Goal: Information Seeking & Learning: Learn about a topic

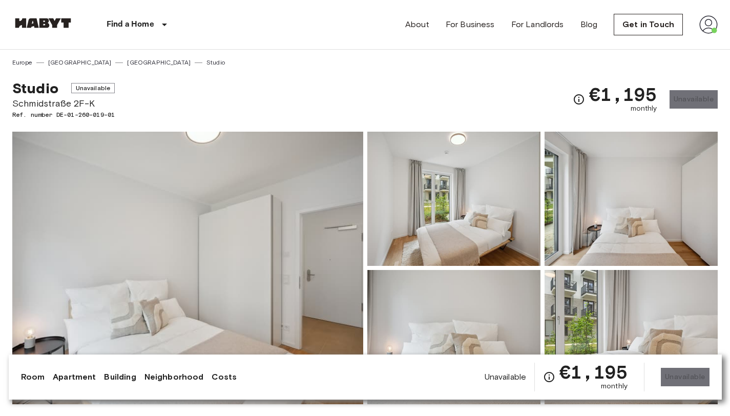
click at [59, 25] on img at bounding box center [43, 23] width 62 height 10
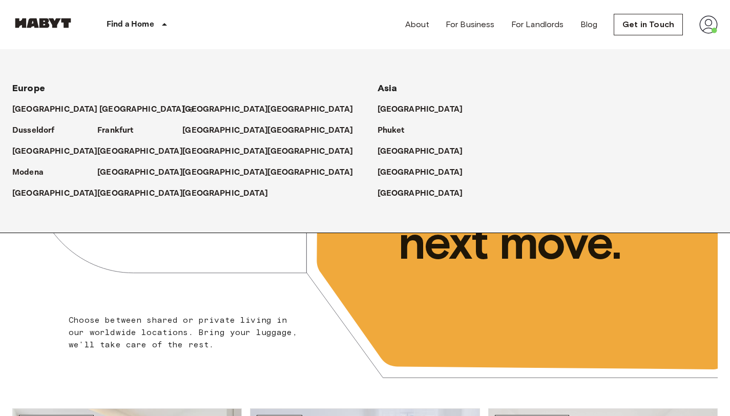
click at [100, 111] on p "[GEOGRAPHIC_DATA]" at bounding box center [142, 110] width 86 height 12
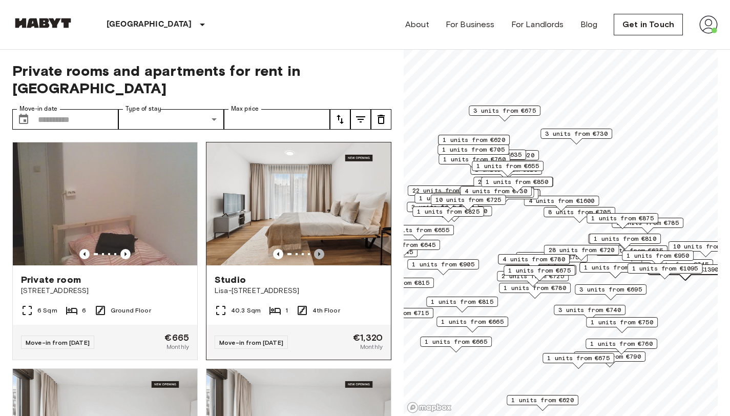
click at [318, 252] on icon "Previous image" at bounding box center [319, 254] width 2 height 4
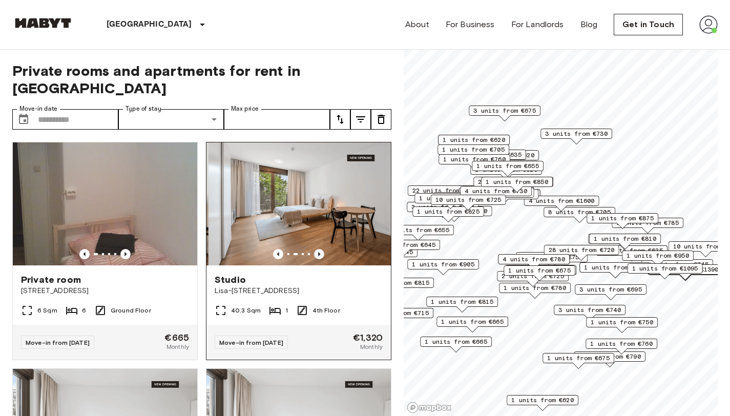
click at [318, 252] on icon "Previous image" at bounding box center [319, 254] width 2 height 4
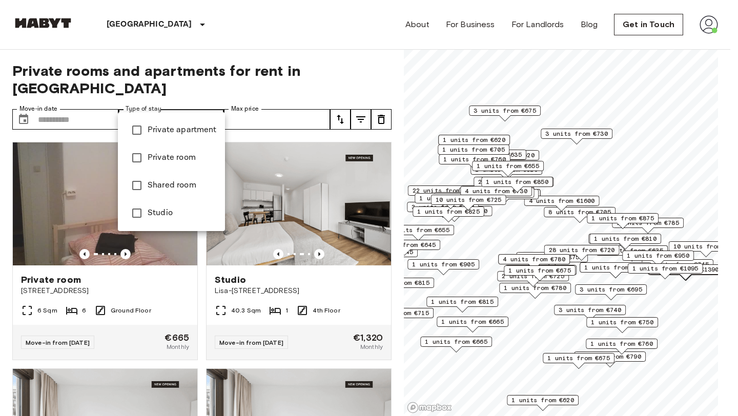
click at [201, 133] on span "Private apartment" at bounding box center [182, 130] width 69 height 12
type input "**********"
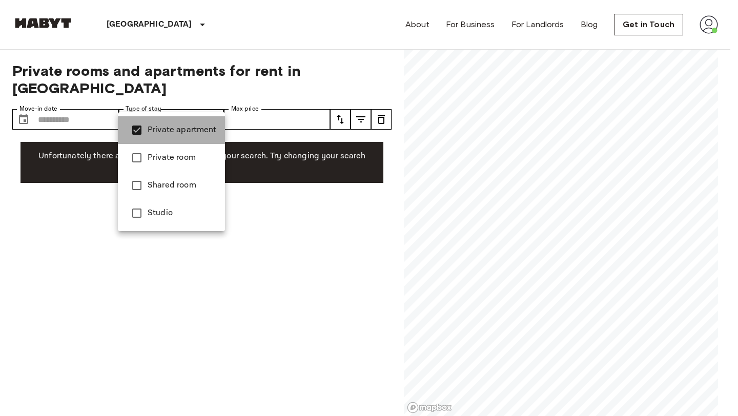
click at [201, 133] on span "Private apartment" at bounding box center [182, 130] width 69 height 12
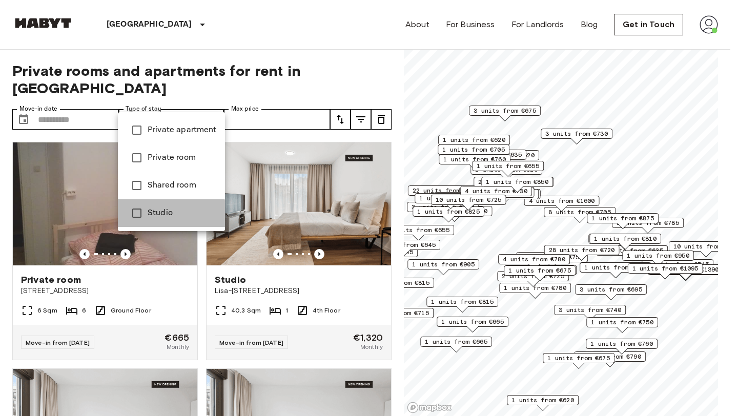
click at [165, 214] on span "Studio" at bounding box center [182, 213] width 69 height 12
type input "******"
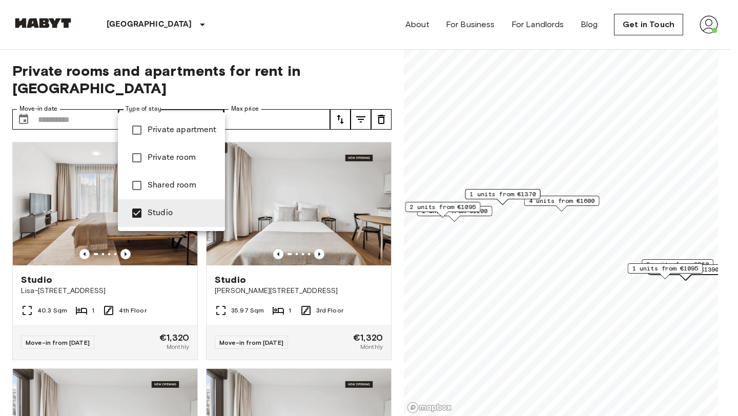
click at [245, 69] on div at bounding box center [369, 208] width 738 height 416
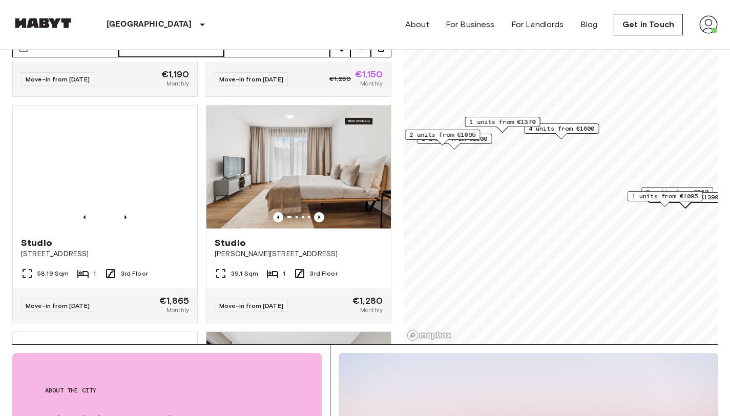
scroll to position [665, 0]
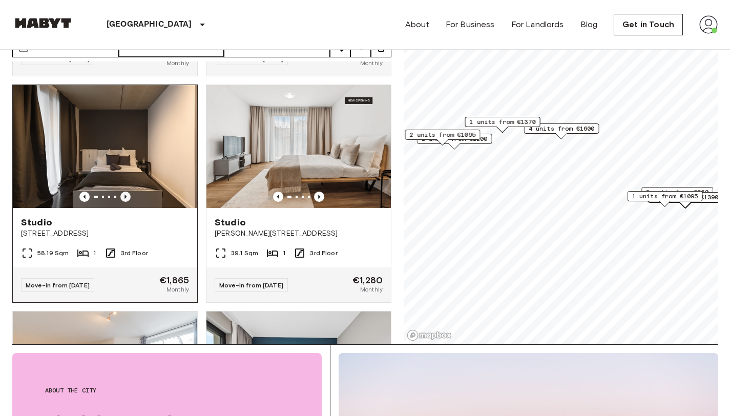
click at [122, 192] on icon "Previous image" at bounding box center [125, 197] width 10 height 10
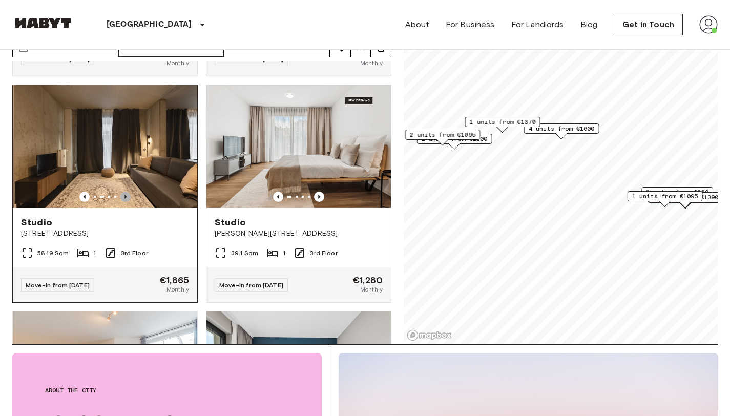
click at [122, 192] on icon "Previous image" at bounding box center [125, 197] width 10 height 10
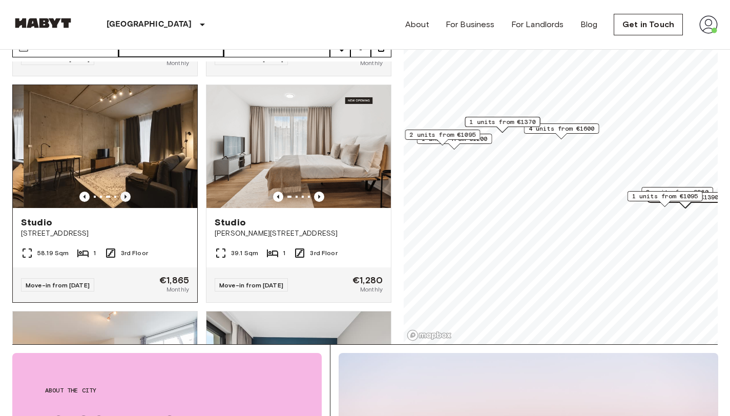
click at [122, 192] on icon "Previous image" at bounding box center [125, 197] width 10 height 10
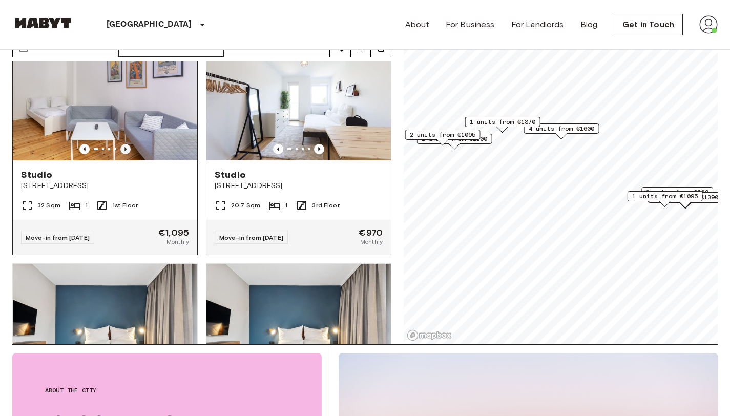
scroll to position [2298, 0]
click at [127, 155] on icon "Previous image" at bounding box center [125, 150] width 10 height 10
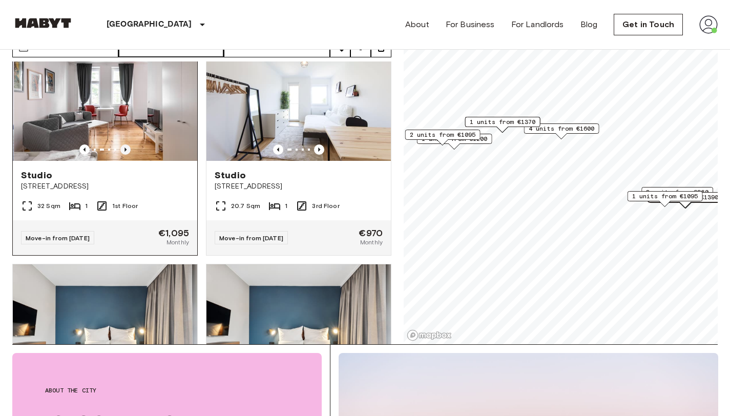
click at [126, 155] on icon "Previous image" at bounding box center [125, 150] width 10 height 10
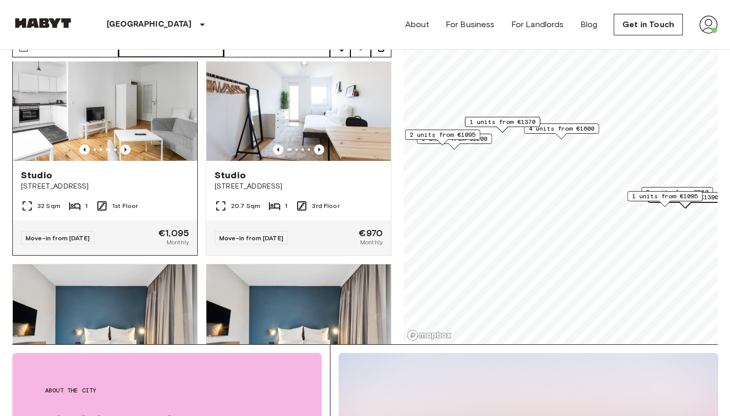
click at [126, 155] on icon "Previous image" at bounding box center [125, 150] width 10 height 10
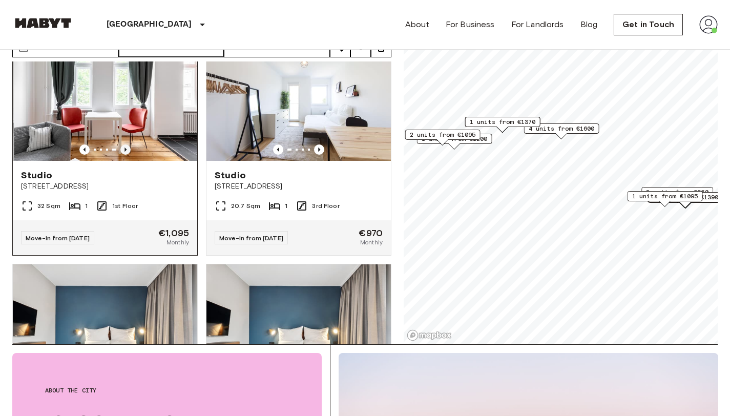
click at [126, 155] on icon "Previous image" at bounding box center [125, 150] width 10 height 10
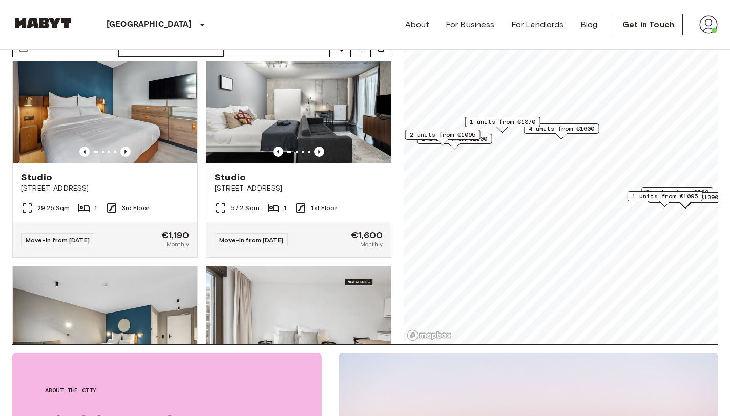
scroll to position [4362, 0]
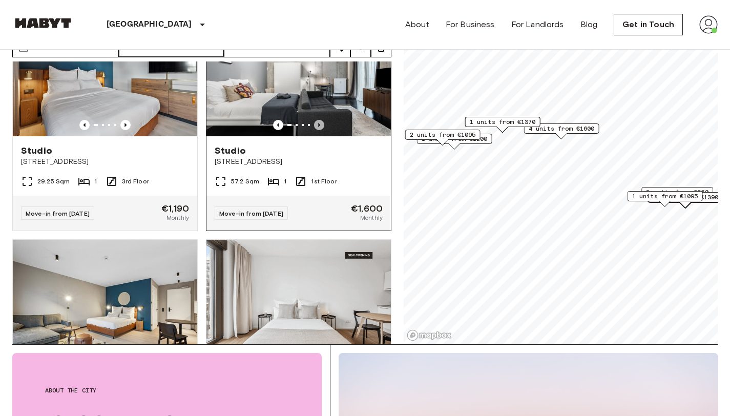
click at [314, 130] on icon "Previous image" at bounding box center [319, 125] width 10 height 10
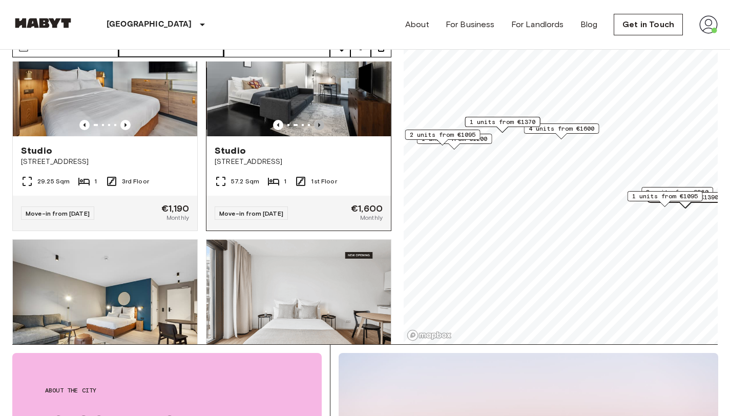
click at [318, 127] on icon "Previous image" at bounding box center [319, 125] width 2 height 4
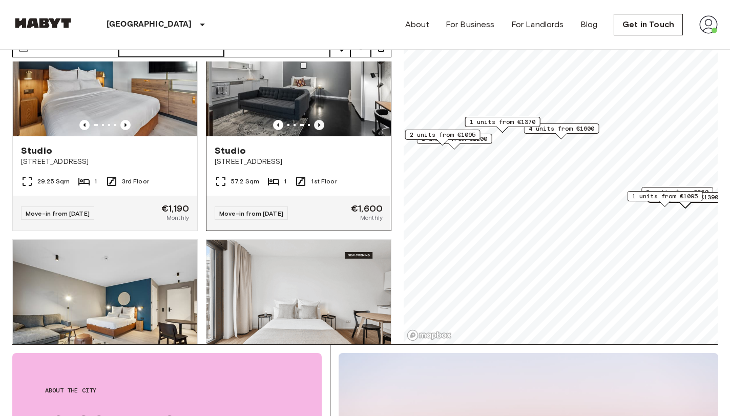
click at [314, 130] on icon "Previous image" at bounding box center [319, 125] width 10 height 10
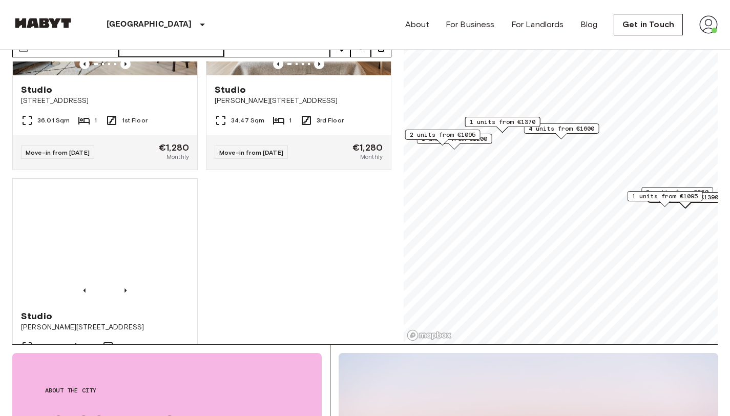
scroll to position [4637, 0]
